Goal: Task Accomplishment & Management: Complete application form

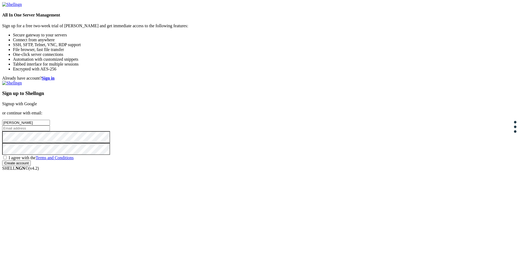
type input "[PERSON_NAME]"
click at [74, 160] on span "I agree with the Terms and Conditions" at bounding box center [41, 157] width 65 height 5
click at [7, 159] on input "I agree with the Terms and Conditions" at bounding box center [5, 158] width 4 height 4
checkbox input "true"
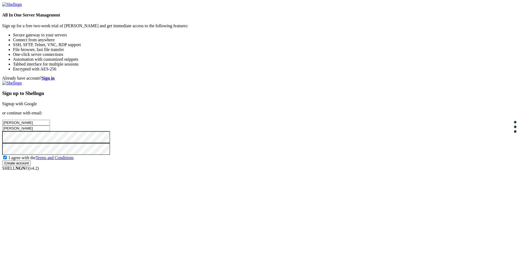
click at [31, 166] on input "Create account" at bounding box center [16, 163] width 29 height 6
click at [50, 126] on input "[PERSON_NAME]" at bounding box center [26, 128] width 48 height 6
drag, startPoint x: 310, startPoint y: 126, endPoint x: 218, endPoint y: 136, distance: 92.2
click at [218, 136] on div "Already have account? Sign in Sign up to Shellngn Signup with Google or continu…" at bounding box center [258, 121] width 513 height 90
click at [50, 120] on input "[PERSON_NAME]" at bounding box center [26, 123] width 48 height 6
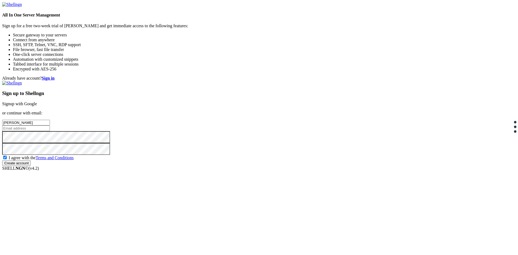
type input "[PERSON_NAME]"
click at [50, 125] on input "email" at bounding box center [26, 128] width 48 height 6
type input "[EMAIL_ADDRESS][DOMAIN_NAME]"
click at [31, 166] on input "Create account" at bounding box center [16, 163] width 29 height 6
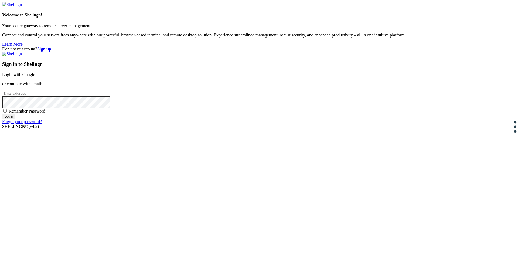
click at [50, 96] on input "email" at bounding box center [26, 94] width 48 height 6
type input "[EMAIL_ADDRESS][DOMAIN_NAME]"
click at [2, 114] on input "Login" at bounding box center [8, 117] width 13 height 6
click at [15, 124] on input "Login" at bounding box center [8, 121] width 13 height 6
click at [51, 47] on strong "Sign up" at bounding box center [44, 49] width 14 height 5
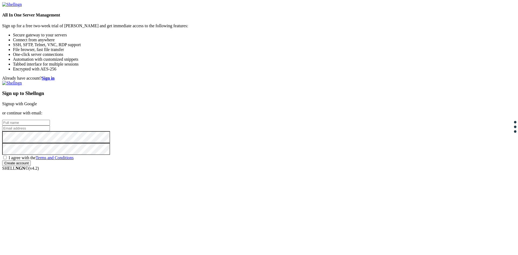
click at [50, 120] on input "text" at bounding box center [26, 123] width 48 height 6
type input "[PERSON_NAME]"
click at [50, 126] on input "email" at bounding box center [26, 128] width 48 height 6
type input "[EMAIL_ADDRESS][DOMAIN_NAME]"
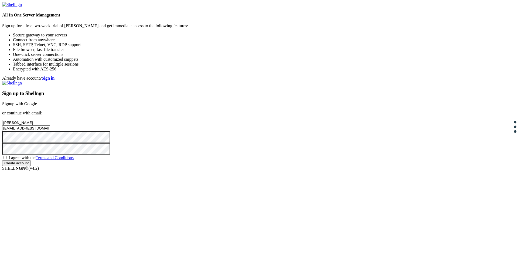
click at [74, 160] on span "I agree with the Terms and Conditions" at bounding box center [41, 157] width 65 height 5
click at [7, 159] on input "I agree with the Terms and Conditions" at bounding box center [5, 158] width 4 height 4
checkbox input "true"
click at [31, 166] on input "Create account" at bounding box center [16, 163] width 29 height 6
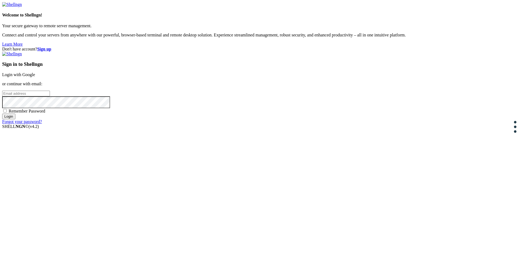
click at [50, 96] on input "email" at bounding box center [26, 94] width 48 height 6
type input "[EMAIL_ADDRESS][DOMAIN_NAME]"
click at [15, 119] on input "Login" at bounding box center [8, 117] width 13 height 6
click at [15, 124] on input "Login" at bounding box center [8, 121] width 13 height 6
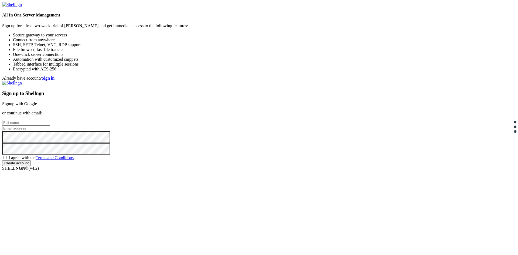
type input "[EMAIL_ADDRESS][DOMAIN_NAME]"
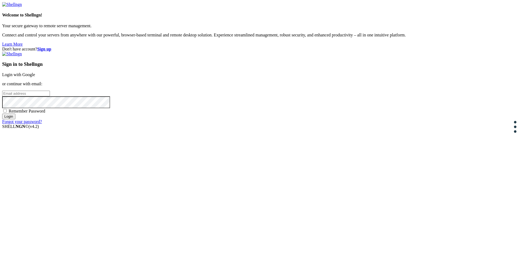
type input "[EMAIL_ADDRESS][DOMAIN_NAME]"
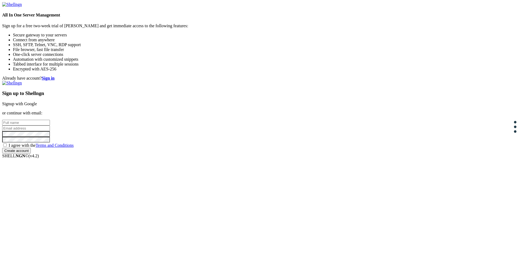
type input "[EMAIL_ADDRESS][DOMAIN_NAME]"
